Goal: Task Accomplishment & Management: Use online tool/utility

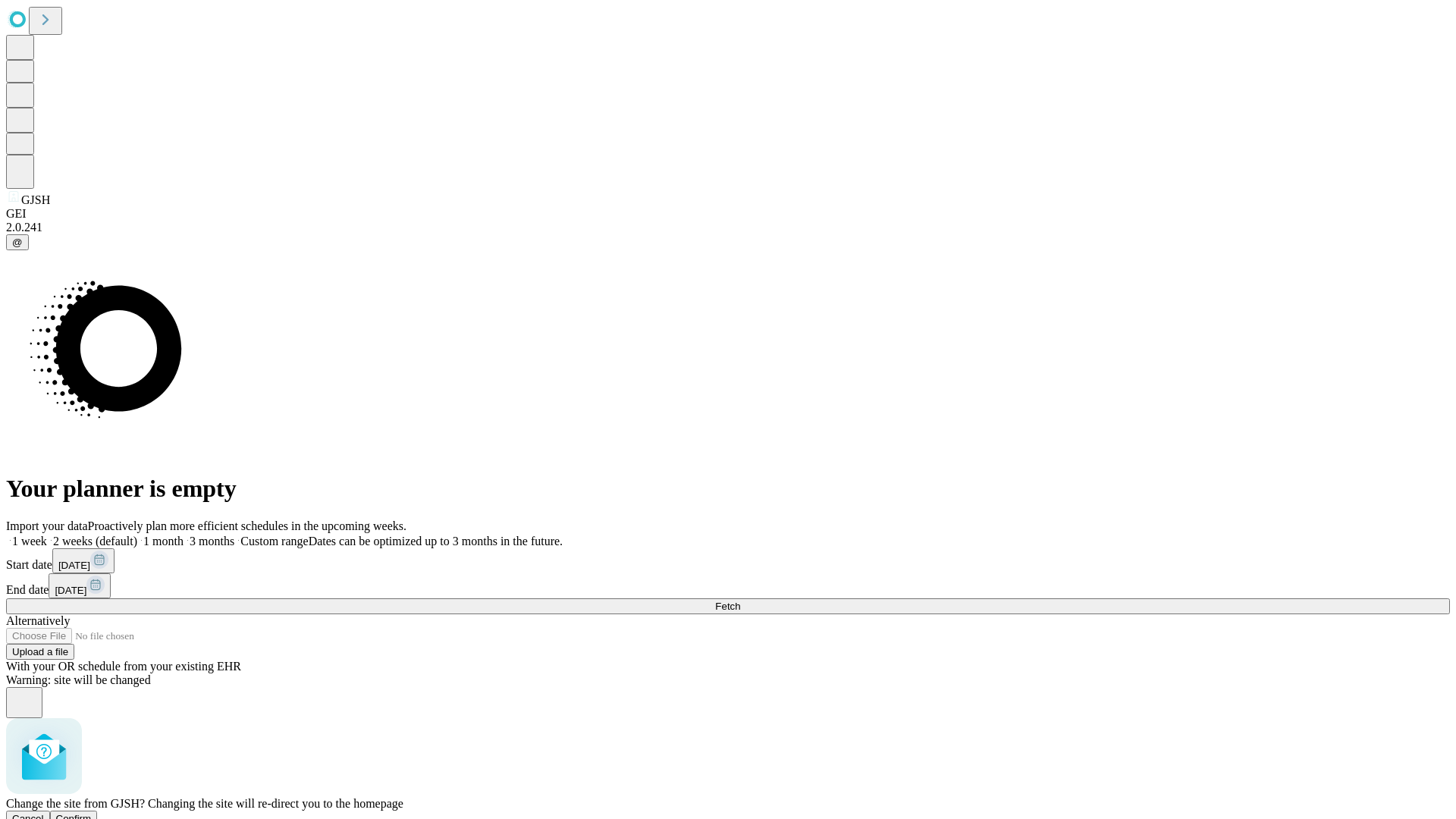
click at [92, 813] on span "Confirm" at bounding box center [73, 819] width 36 height 12
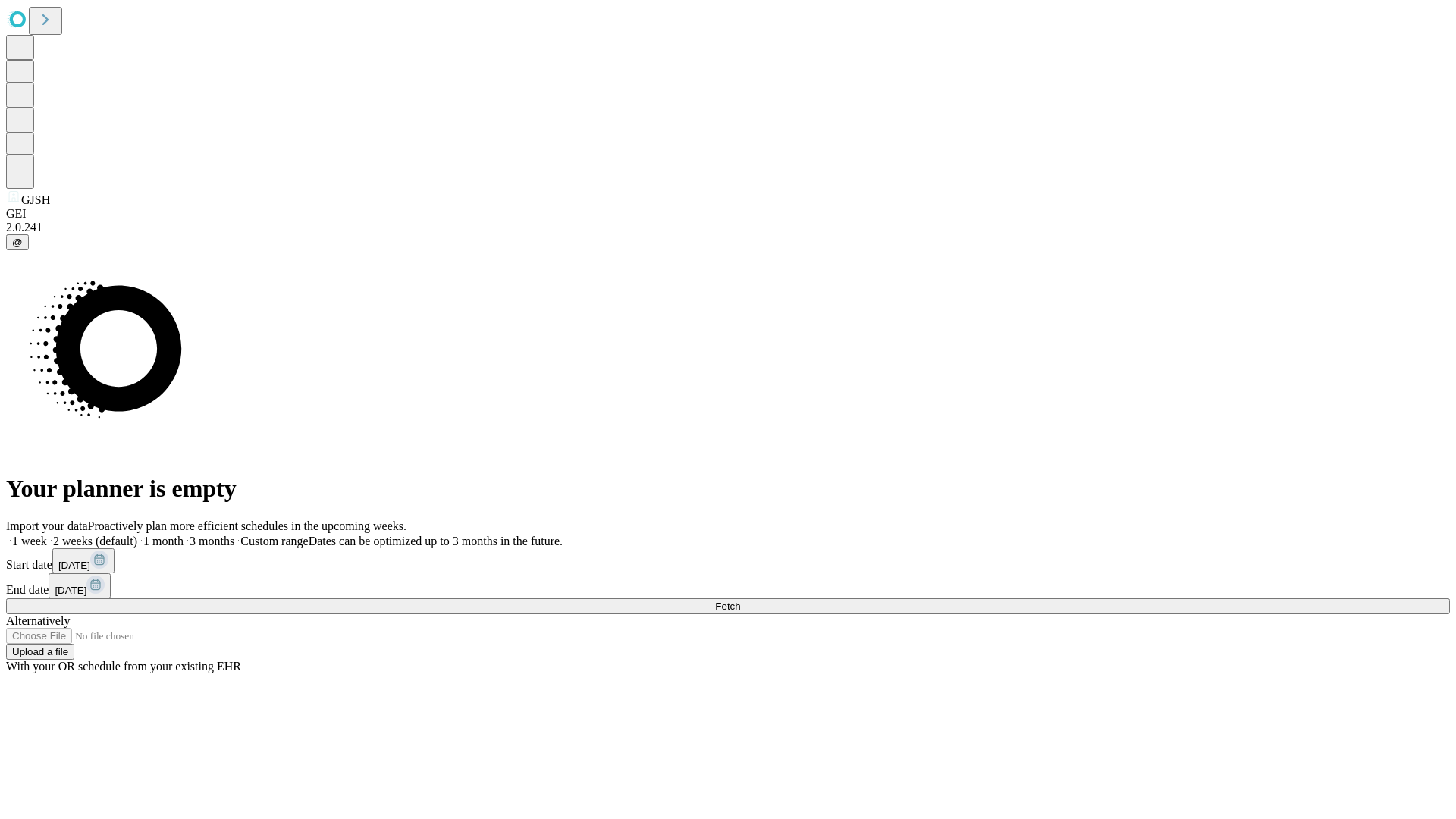
click at [183, 534] on label "1 month" at bounding box center [161, 540] width 47 height 12
click at [740, 600] on span "Fetch" at bounding box center [728, 606] width 25 height 12
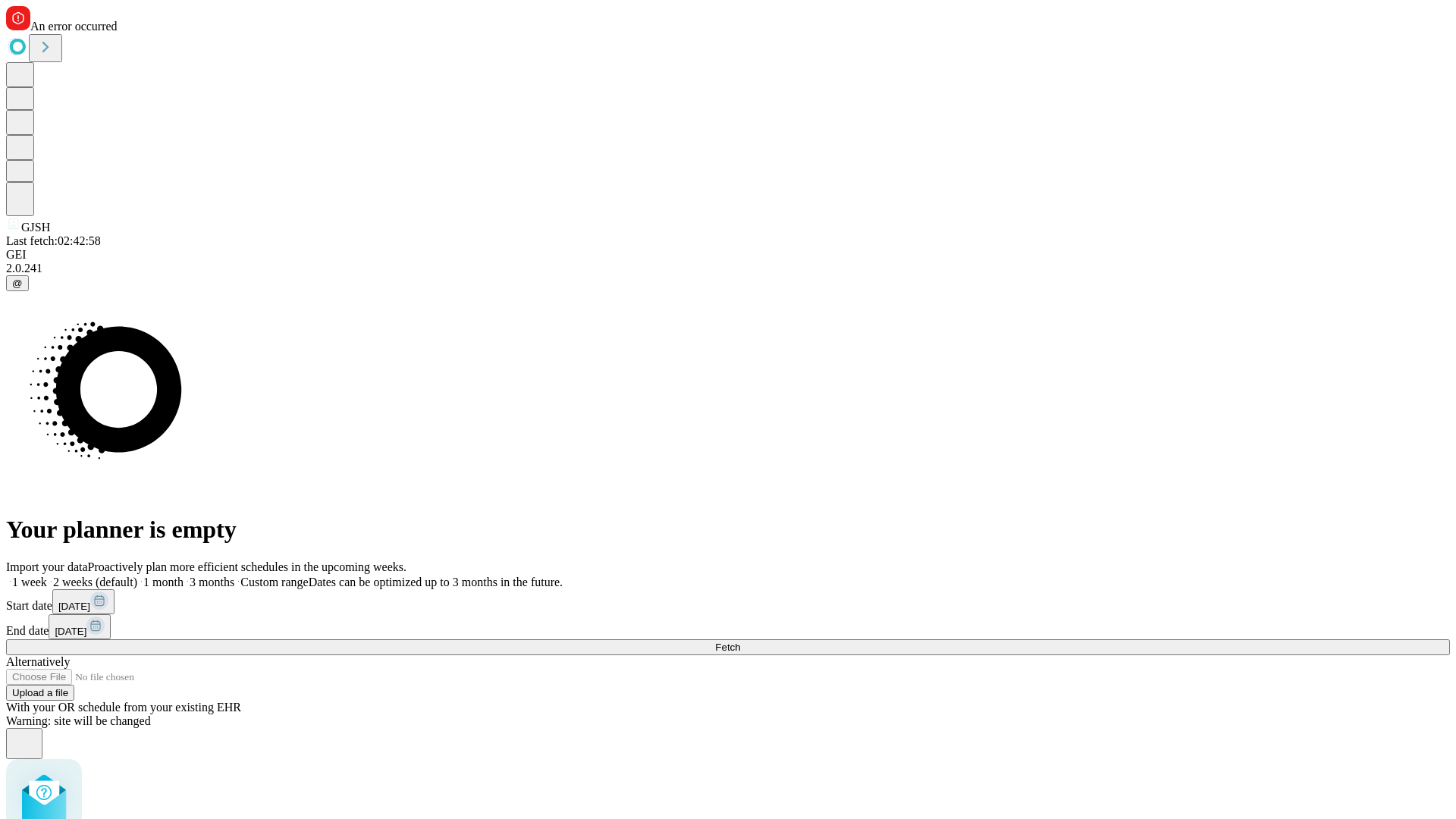
click at [183, 575] on label "1 month" at bounding box center [161, 581] width 47 height 12
click at [740, 642] on span "Fetch" at bounding box center [728, 648] width 25 height 12
click at [183, 575] on label "1 month" at bounding box center [161, 581] width 47 height 12
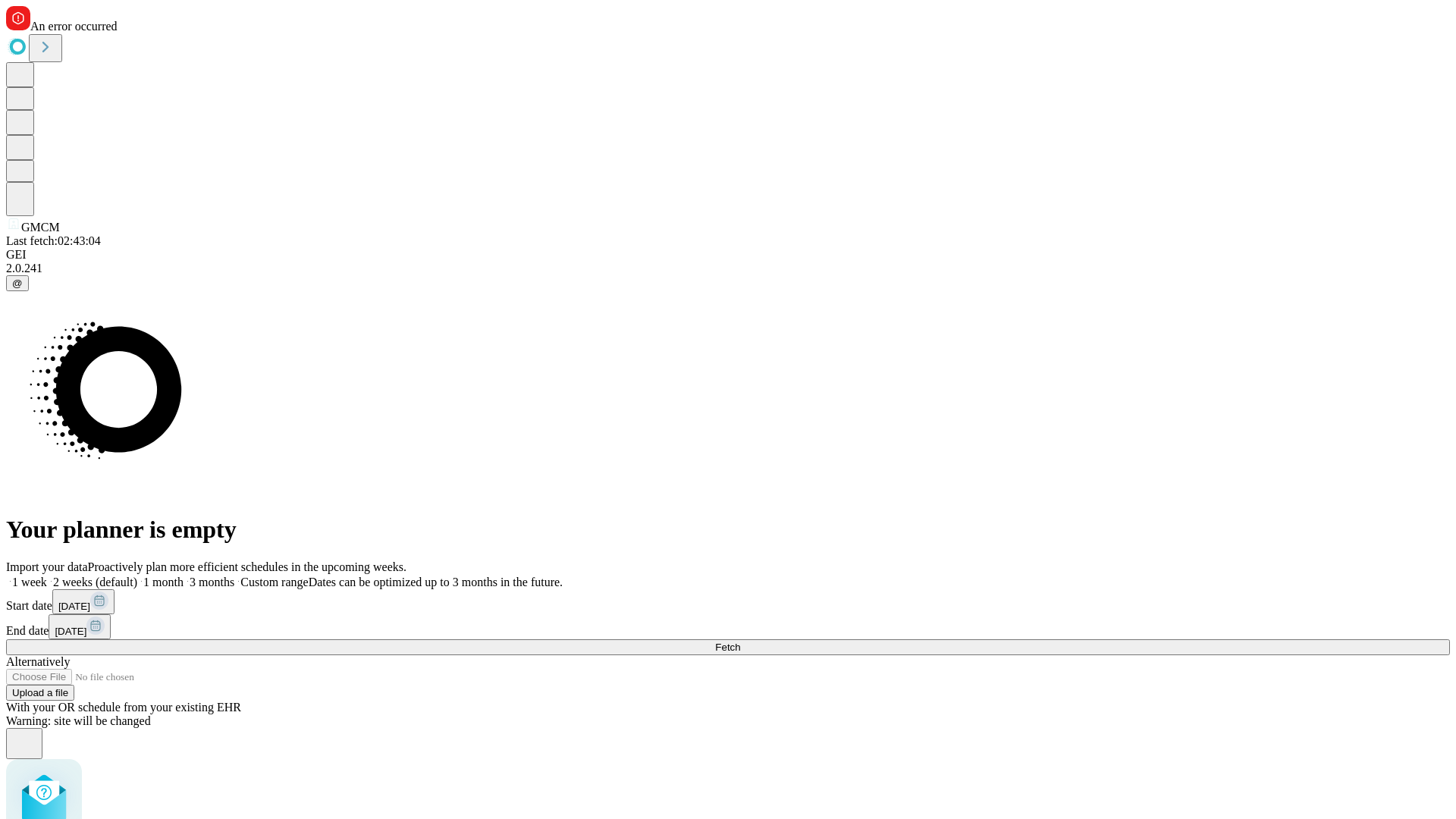
click at [740, 642] on span "Fetch" at bounding box center [728, 648] width 25 height 12
click at [183, 575] on label "1 month" at bounding box center [161, 581] width 47 height 12
click at [740, 642] on span "Fetch" at bounding box center [728, 648] width 25 height 12
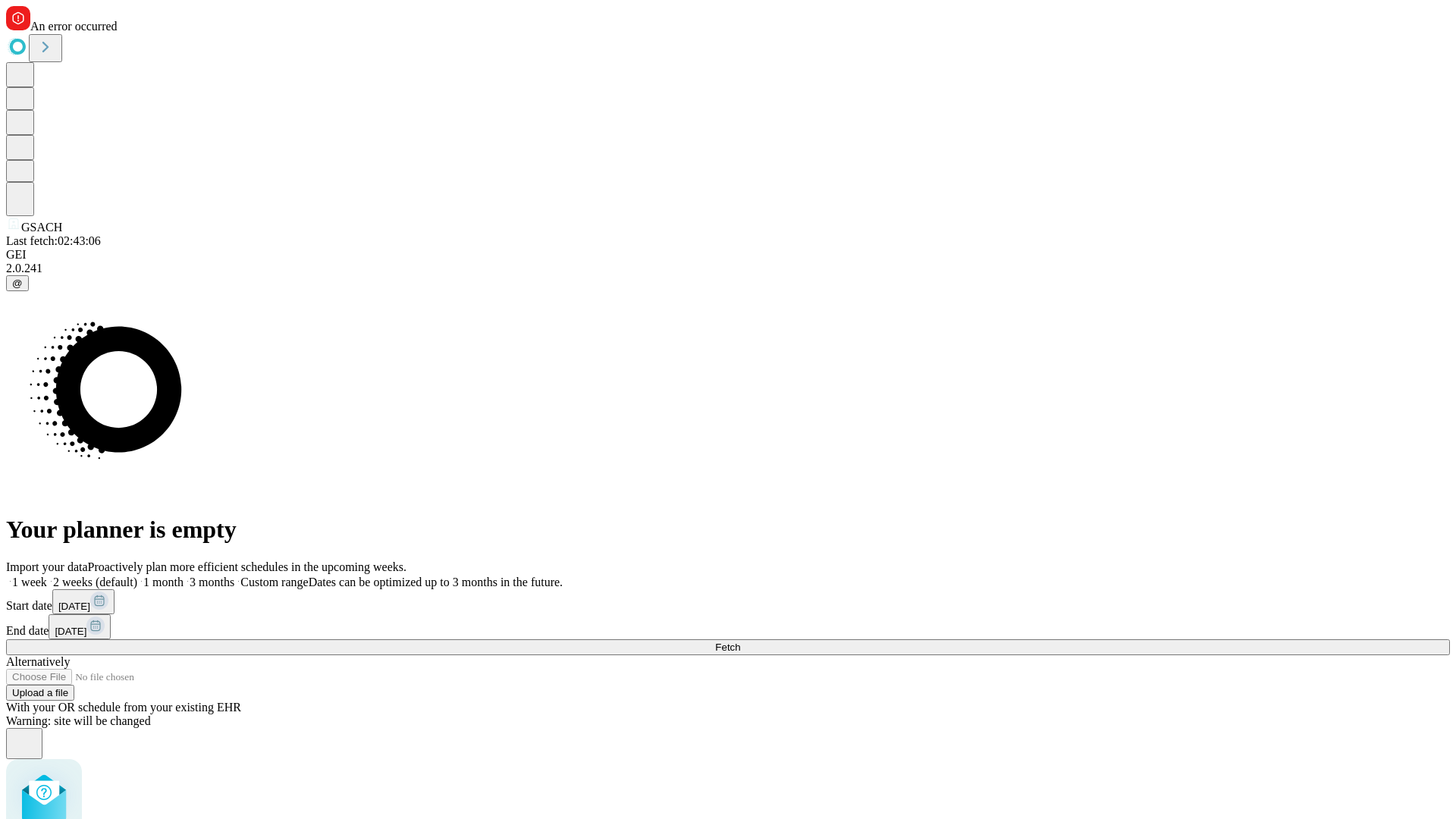
click at [183, 575] on label "1 month" at bounding box center [161, 581] width 47 height 12
click at [740, 642] on span "Fetch" at bounding box center [728, 648] width 25 height 12
click at [183, 575] on label "1 month" at bounding box center [161, 581] width 47 height 12
click at [740, 642] on span "Fetch" at bounding box center [728, 648] width 25 height 12
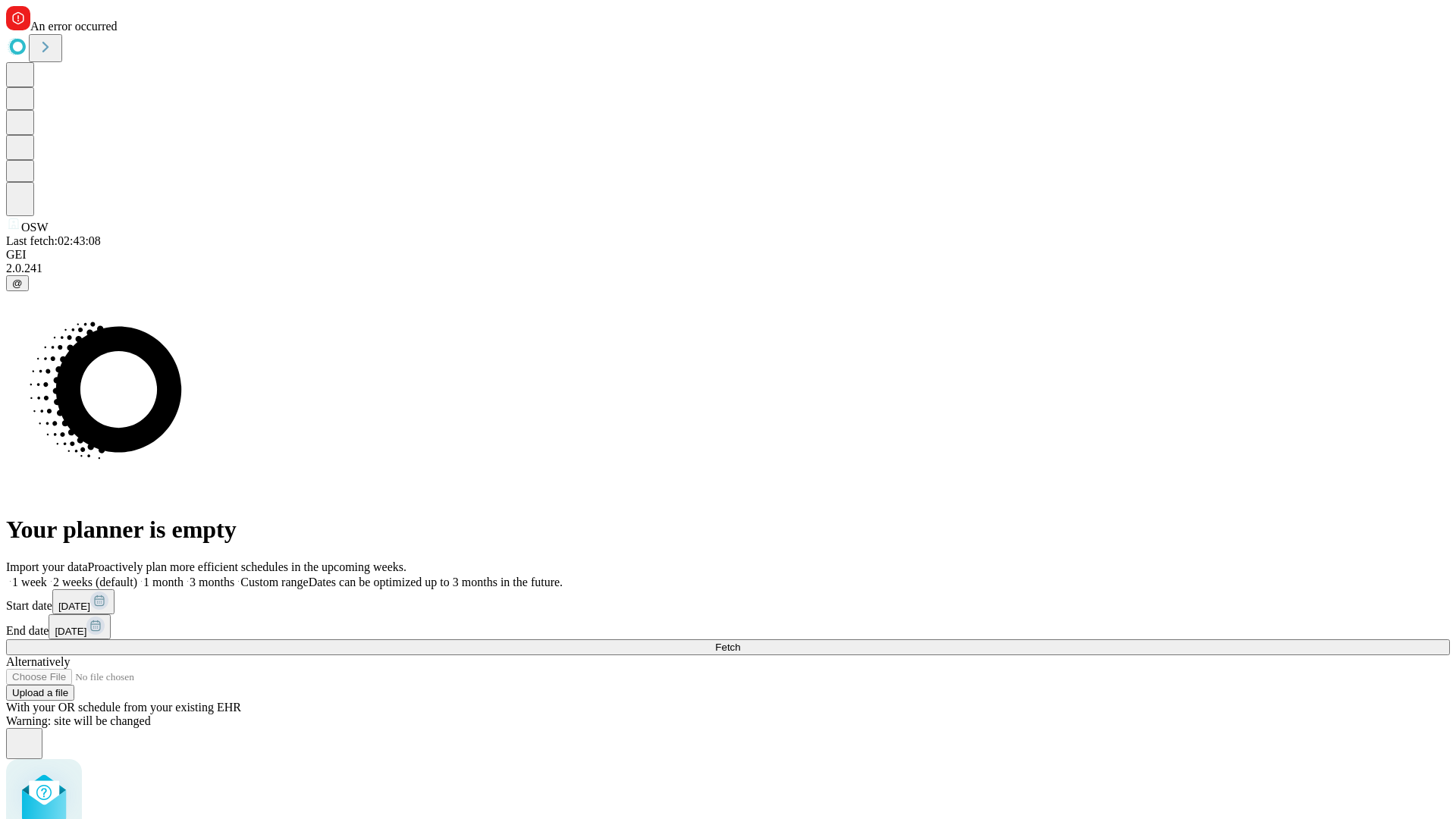
click at [183, 575] on label "1 month" at bounding box center [161, 581] width 47 height 12
click at [740, 642] on span "Fetch" at bounding box center [728, 648] width 25 height 12
click at [183, 575] on label "1 month" at bounding box center [161, 581] width 47 height 12
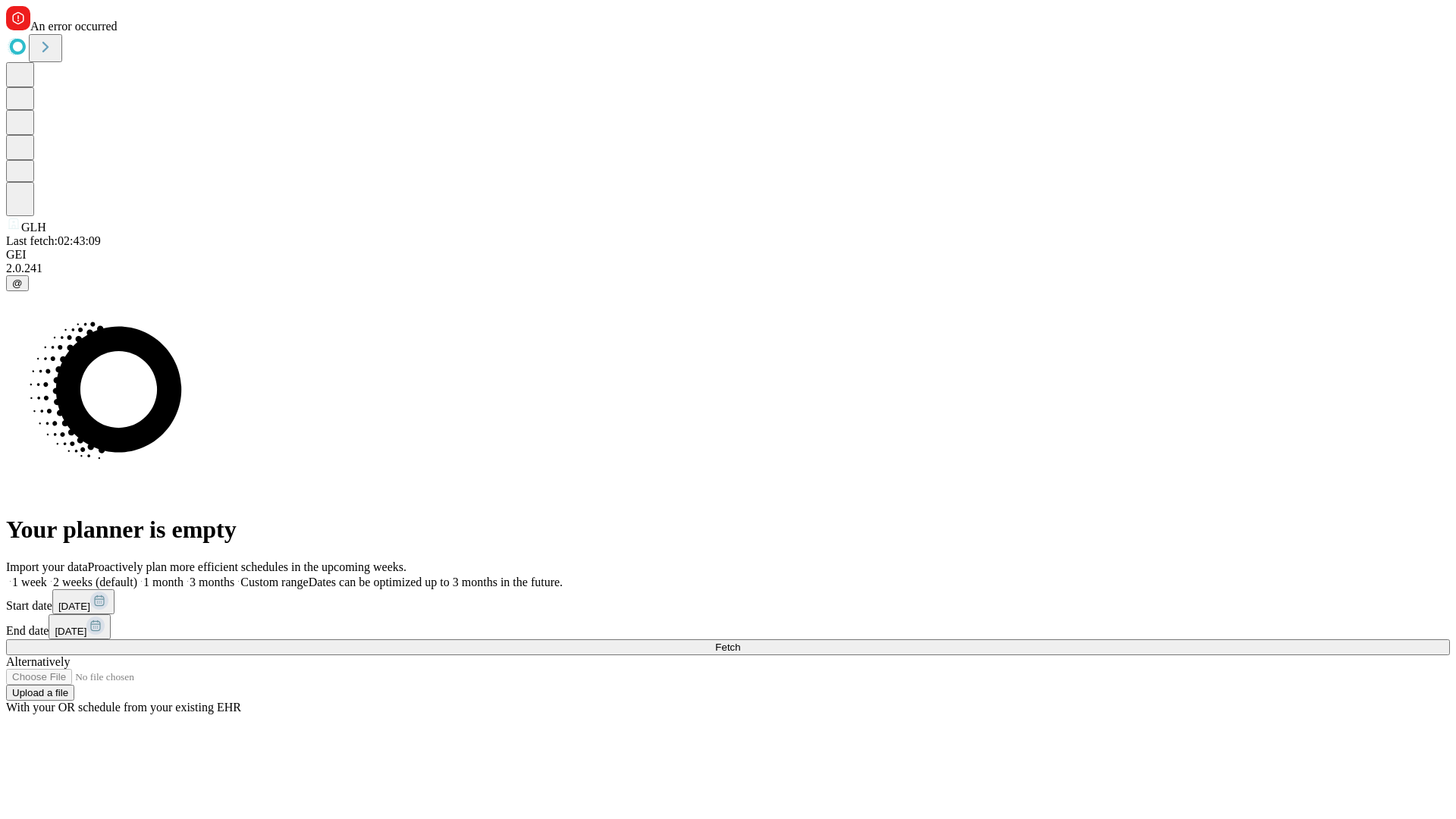
click at [740, 642] on span "Fetch" at bounding box center [728, 648] width 25 height 12
click at [183, 575] on label "1 month" at bounding box center [161, 581] width 47 height 12
click at [740, 642] on span "Fetch" at bounding box center [728, 648] width 25 height 12
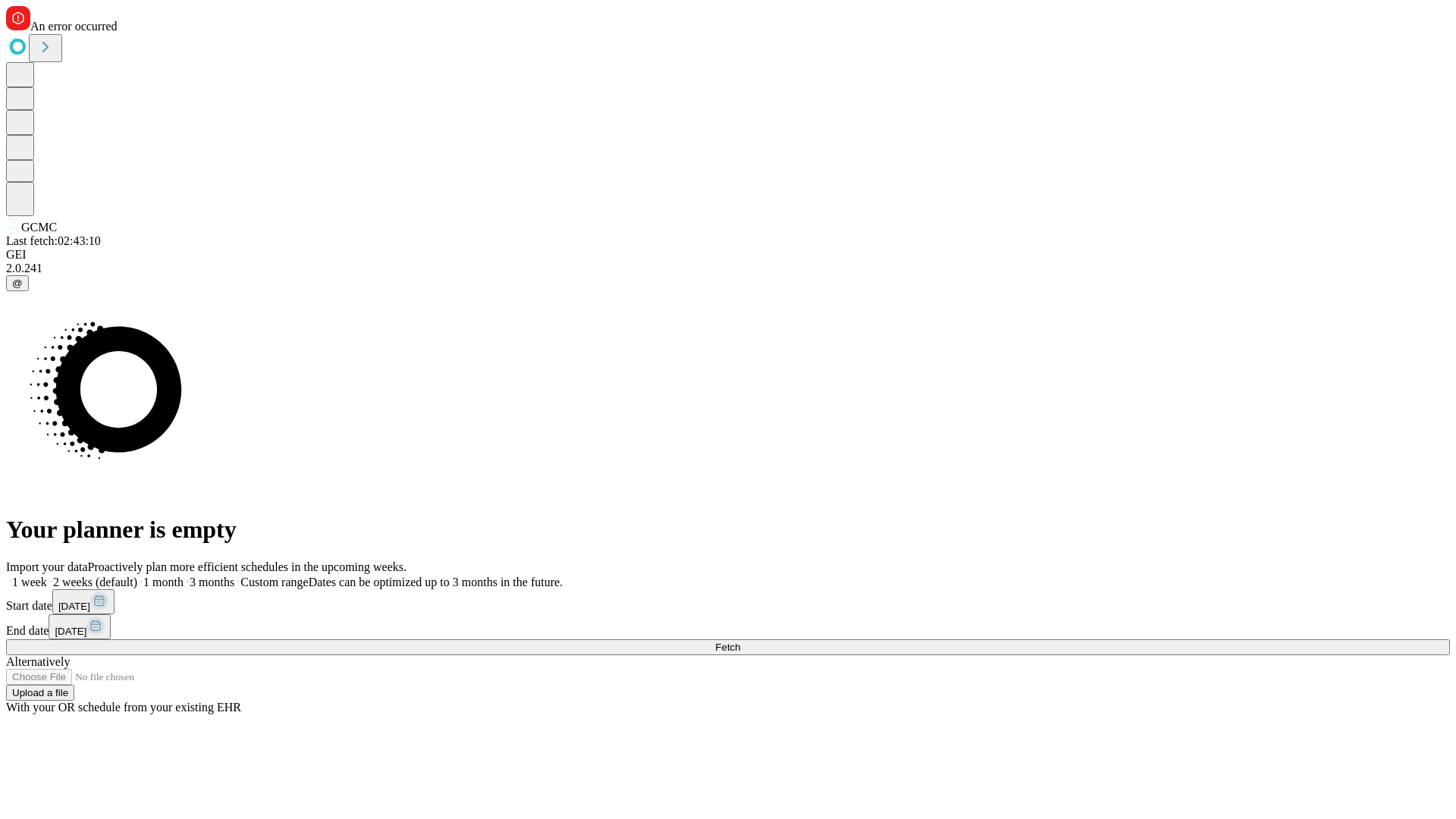
click at [183, 575] on label "1 month" at bounding box center [161, 581] width 47 height 12
click at [740, 642] on span "Fetch" at bounding box center [728, 648] width 25 height 12
click at [183, 575] on label "1 month" at bounding box center [161, 581] width 47 height 12
click at [740, 642] on span "Fetch" at bounding box center [728, 648] width 25 height 12
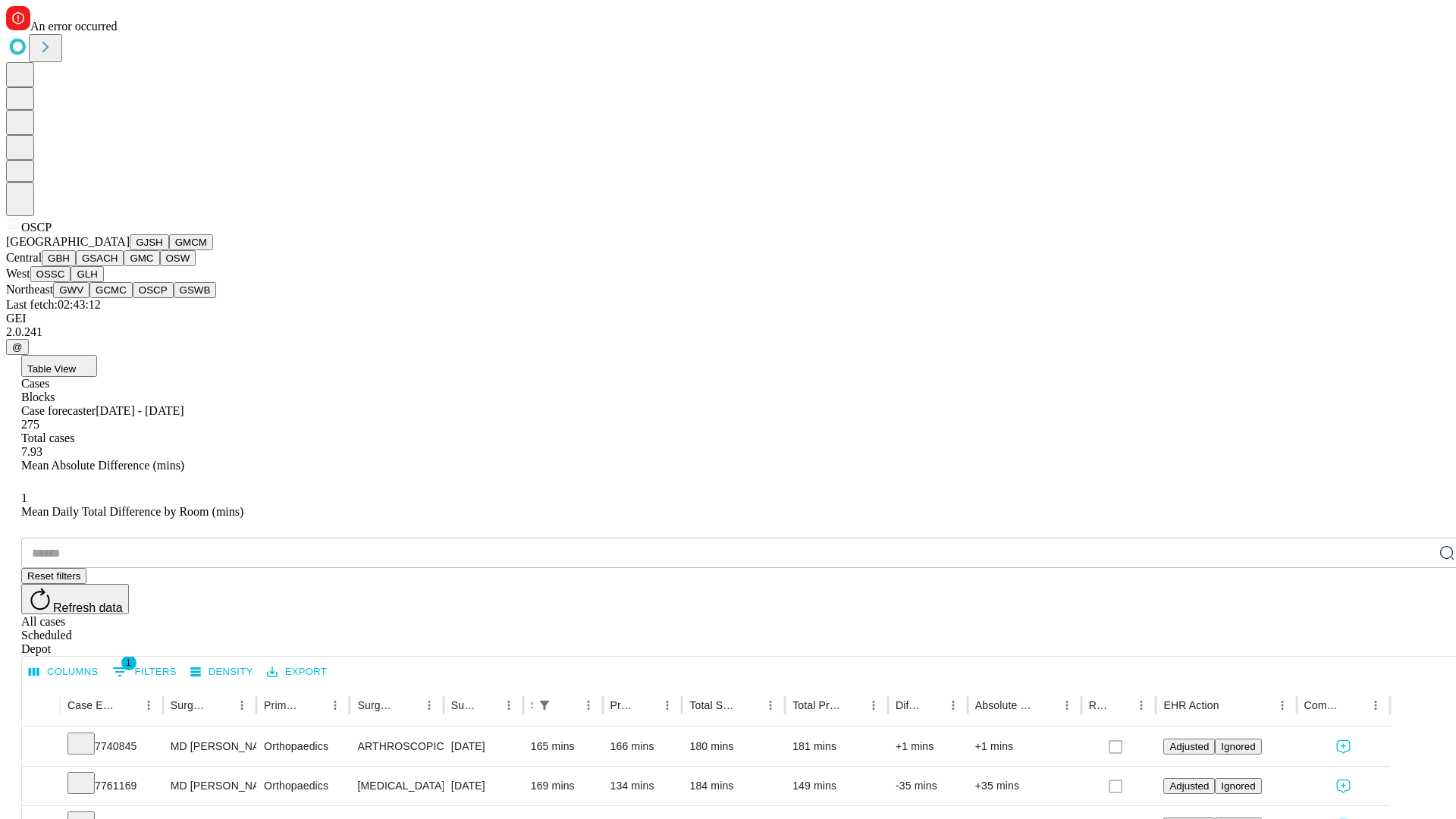
click at [174, 298] on button "GSWB" at bounding box center [196, 290] width 43 height 16
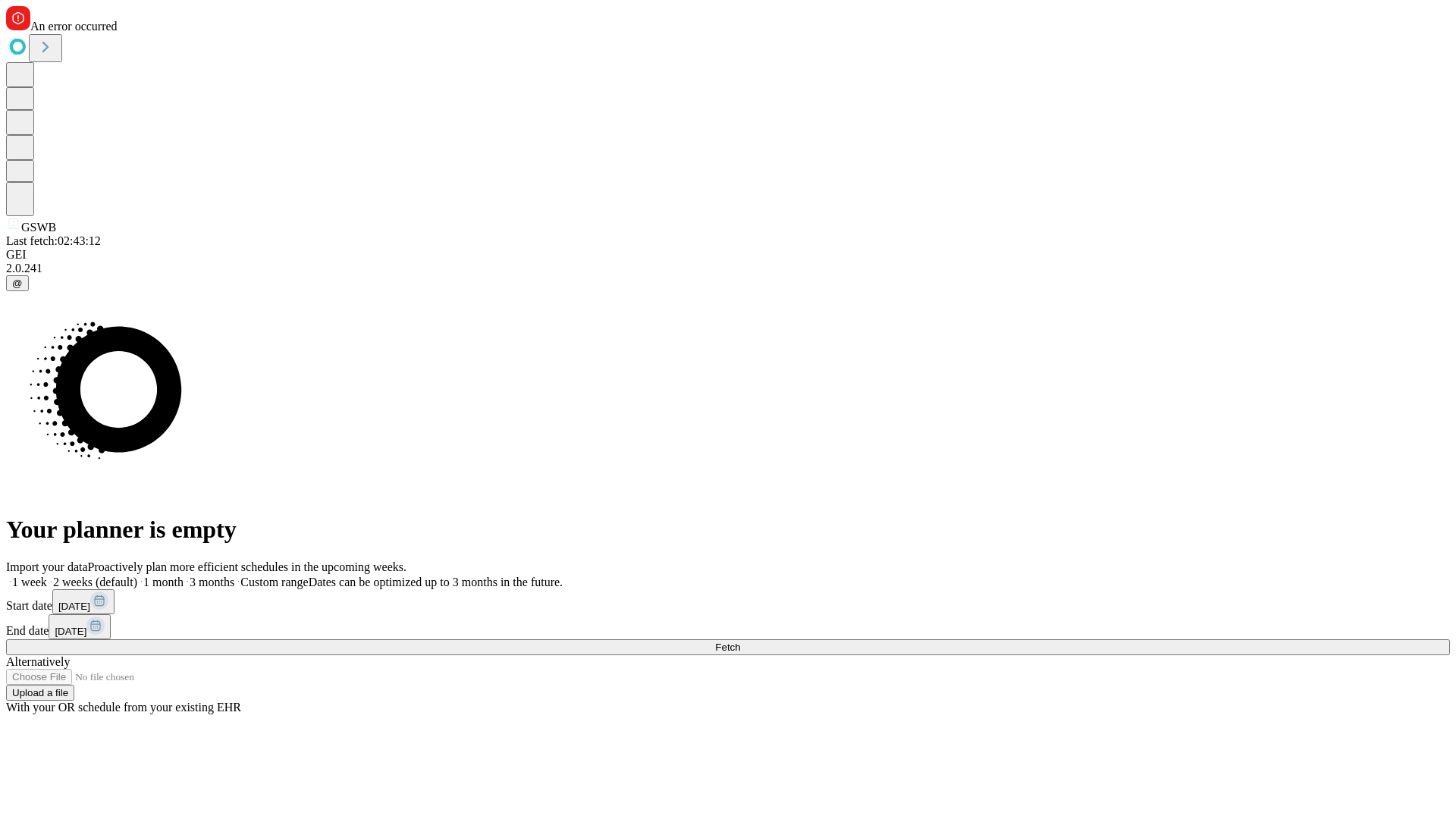
click at [183, 575] on label "1 month" at bounding box center [161, 581] width 47 height 12
click at [740, 642] on span "Fetch" at bounding box center [728, 648] width 25 height 12
